Goal: Task Accomplishment & Management: Use online tool/utility

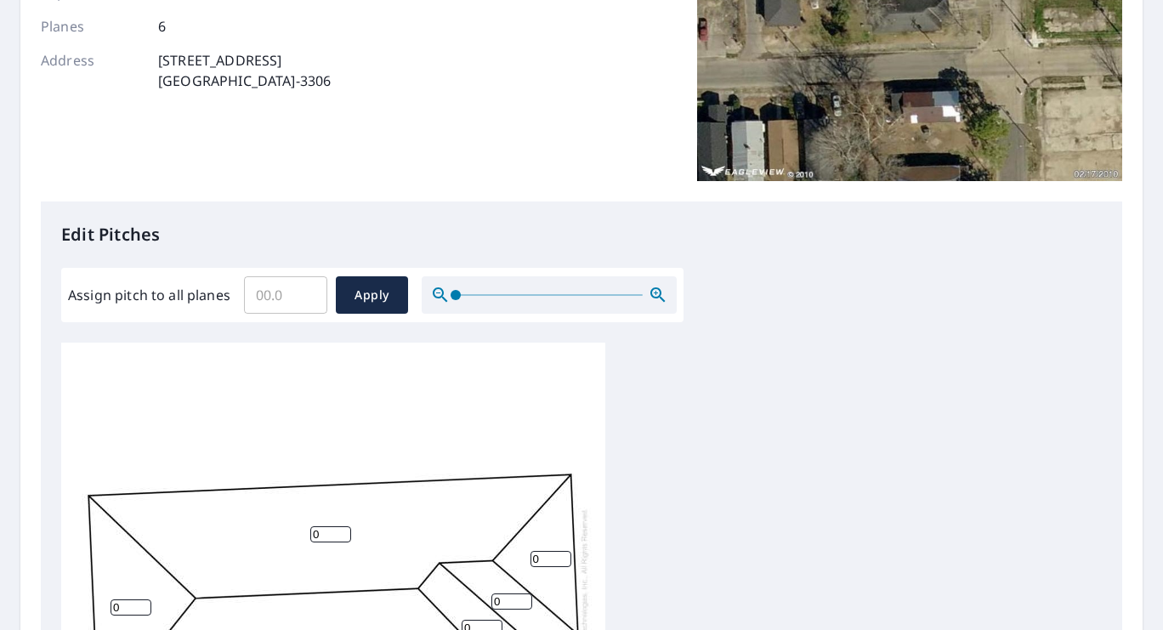
scroll to position [18, 0]
drag, startPoint x: 382, startPoint y: 585, endPoint x: 461, endPoint y: 483, distance: 129.0
click at [451, 490] on div "0 0 0 0 0 0" at bounding box center [333, 604] width 544 height 534
click at [301, 310] on input "Assign pitch to all planes" at bounding box center [285, 295] width 83 height 48
type input "3"
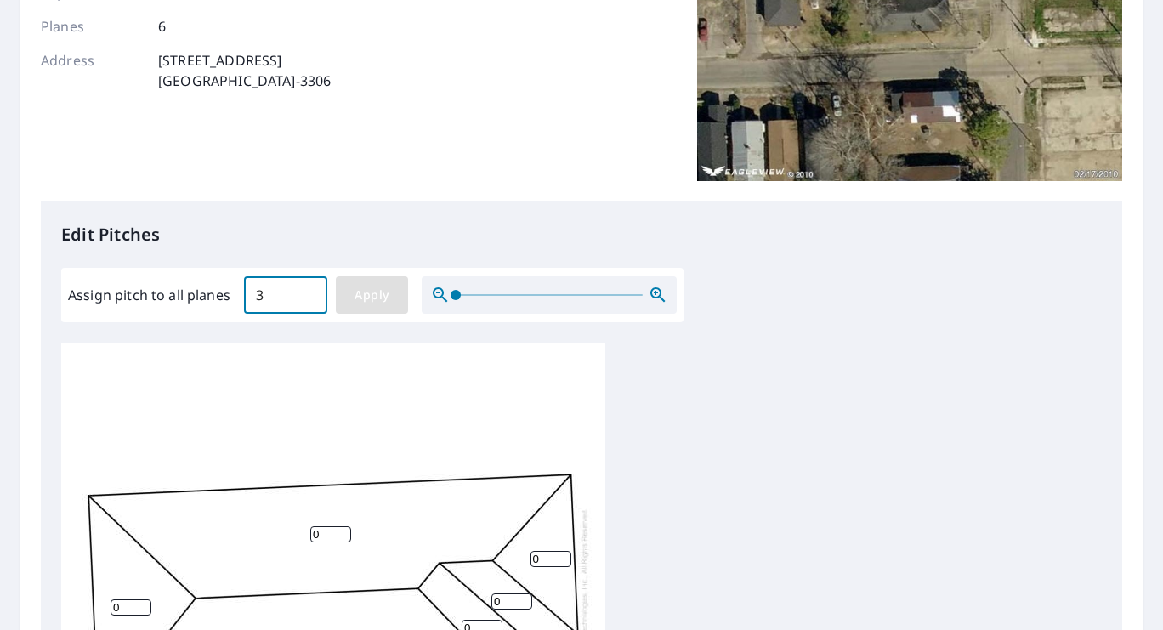
click at [374, 294] on span "Apply" at bounding box center [371, 295] width 45 height 21
type input "3"
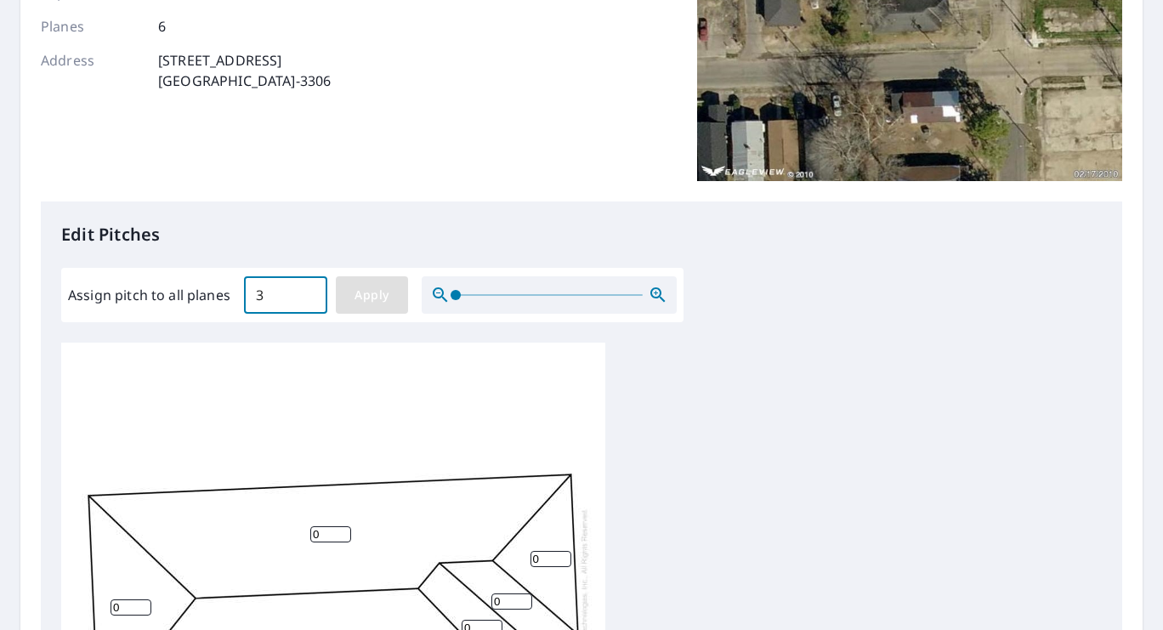
type input "3"
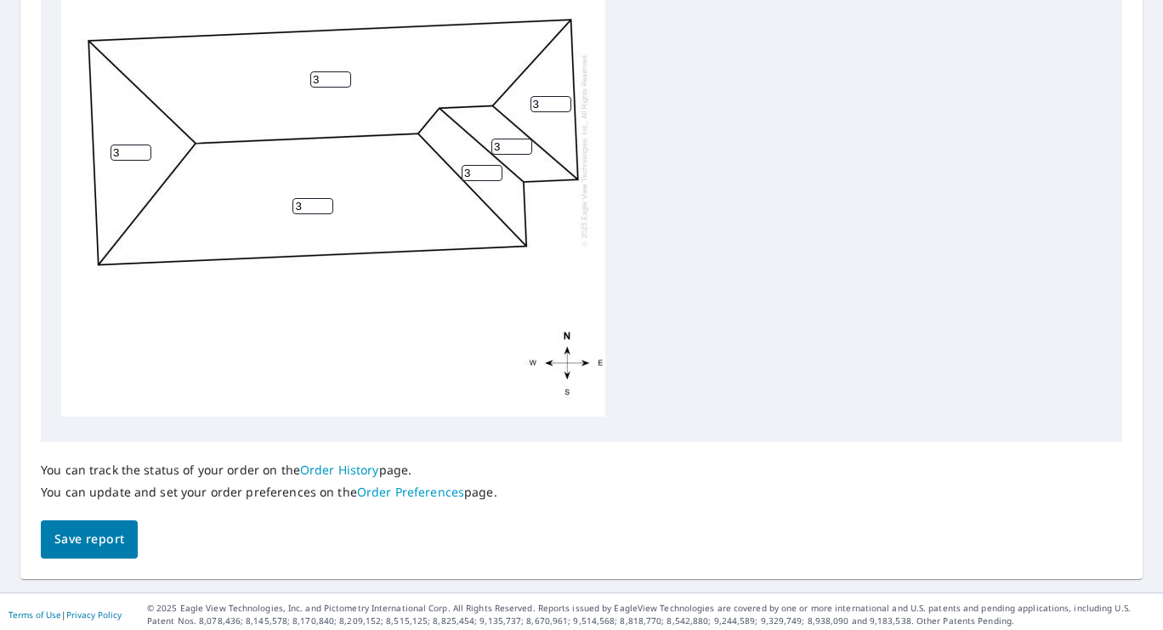
scroll to position [716, 0]
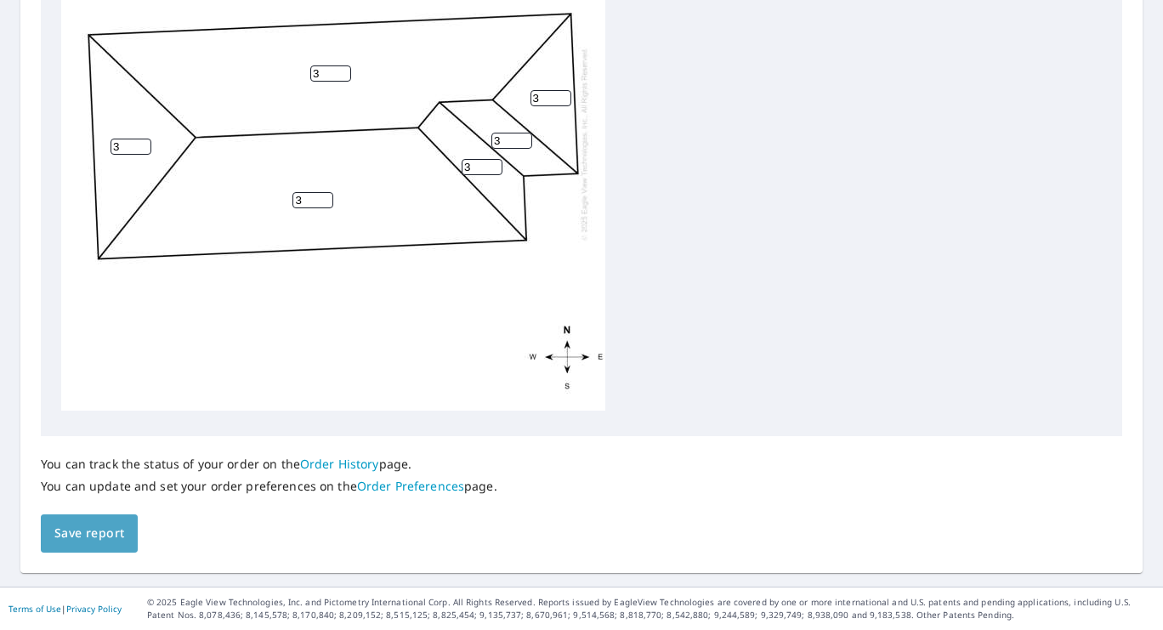
click at [91, 532] on span "Save report" at bounding box center [89, 533] width 70 height 21
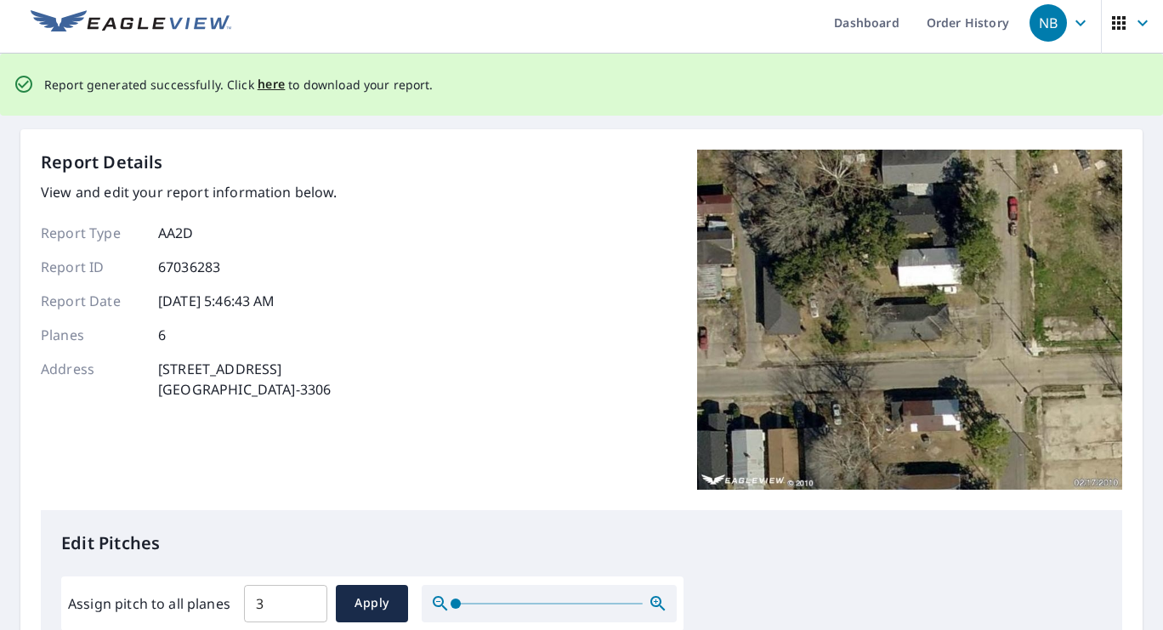
scroll to position [0, 0]
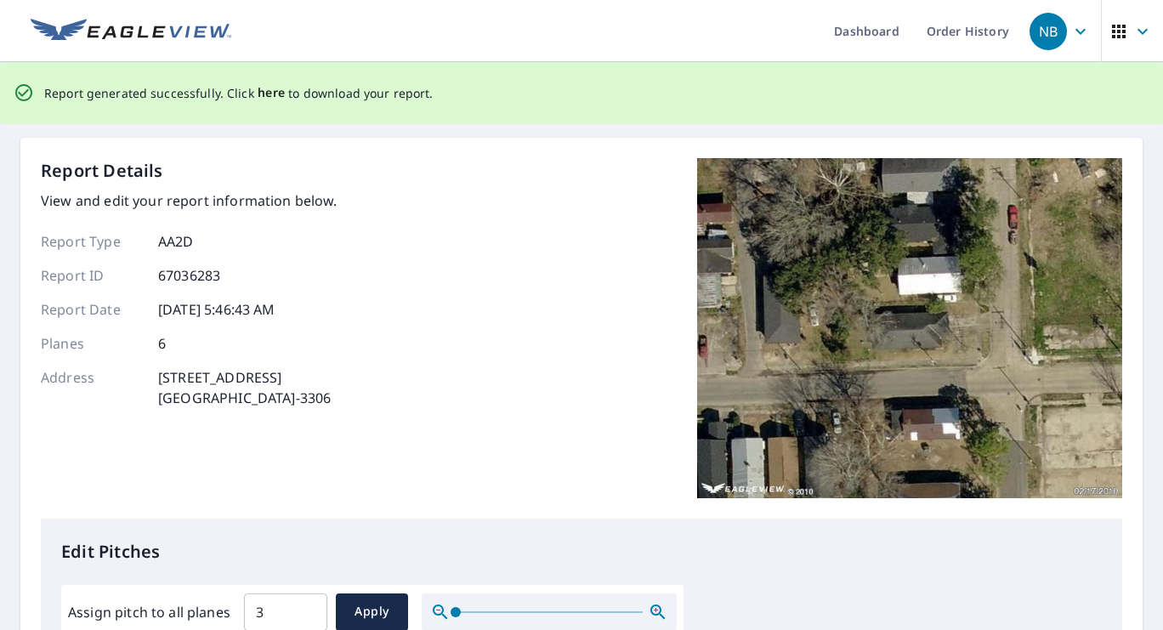
click at [263, 94] on span "here" at bounding box center [272, 92] width 28 height 21
